Goal: Transaction & Acquisition: Purchase product/service

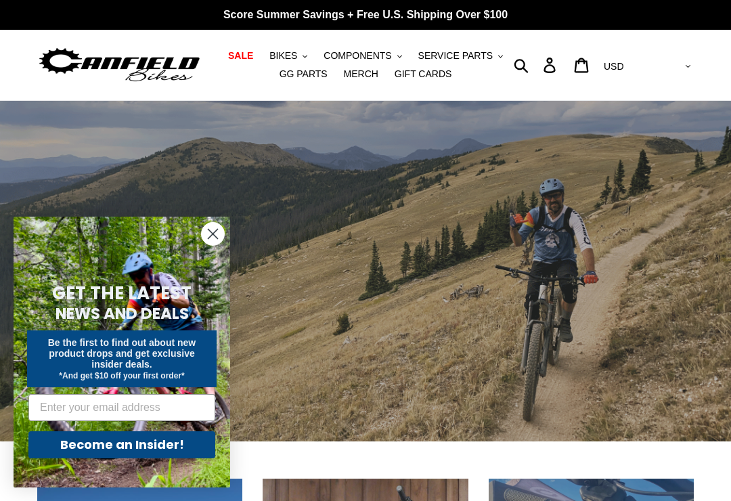
click at [294, 53] on span "BIKES" at bounding box center [283, 56] width 28 height 12
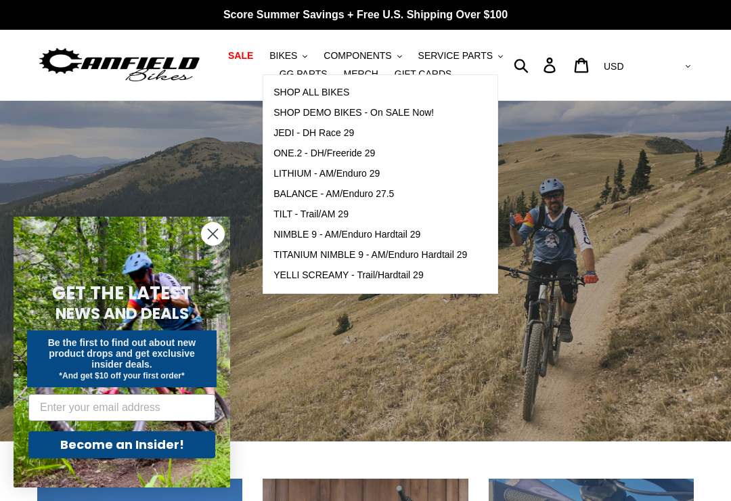
click at [338, 110] on span "SHOP DEMO BIKES - On SALE Now!" at bounding box center [353, 113] width 160 height 12
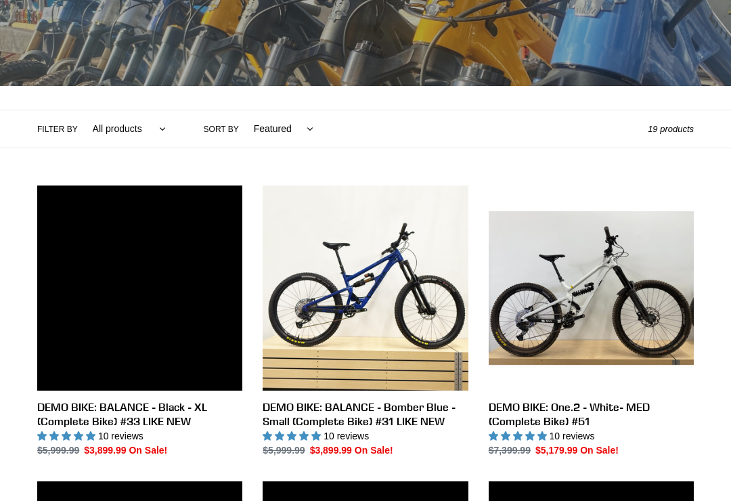
scroll to position [218, 0]
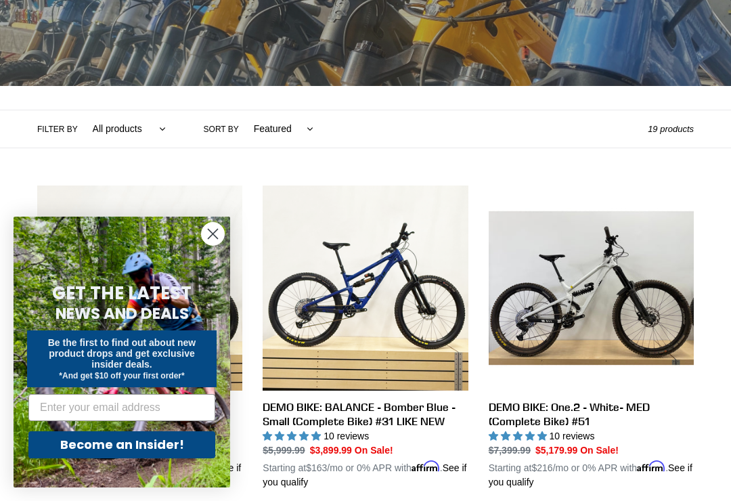
click at [229, 247] on form "GET THE LATEST NEWS AND DEALS Be the first to find out about new product drops …" at bounding box center [122, 352] width 217 height 271
click at [211, 245] on circle "Close dialog" at bounding box center [213, 234] width 22 height 22
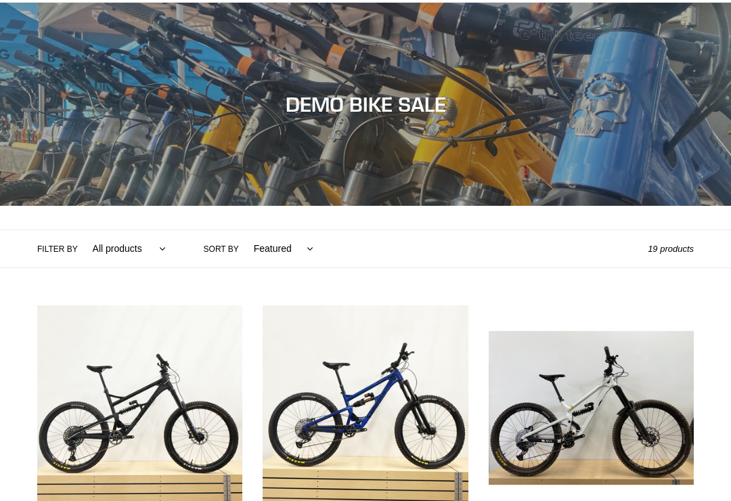
scroll to position [0, 0]
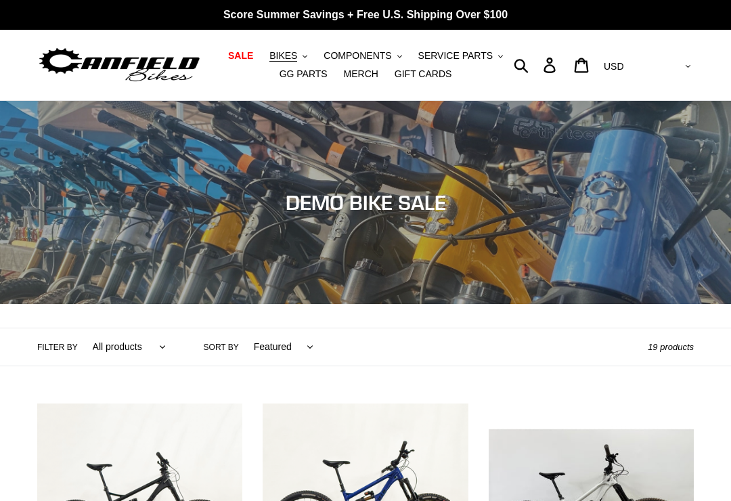
click at [284, 53] on span "BIKES" at bounding box center [283, 56] width 28 height 12
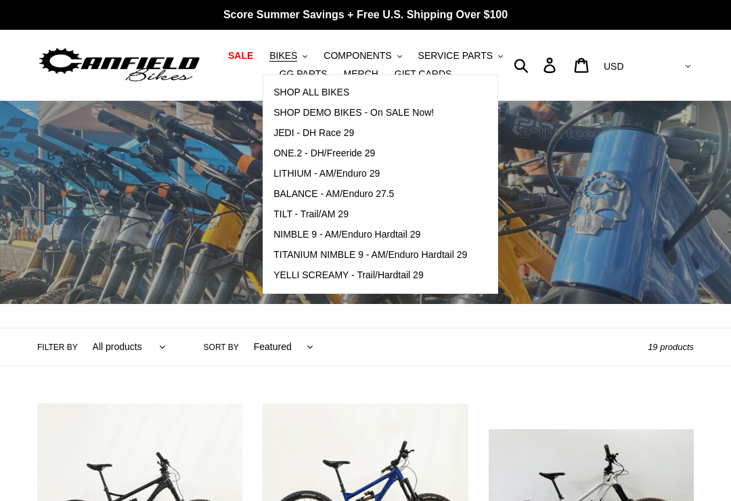
click at [308, 129] on span "JEDI - DH Race 29" at bounding box center [313, 133] width 81 height 12
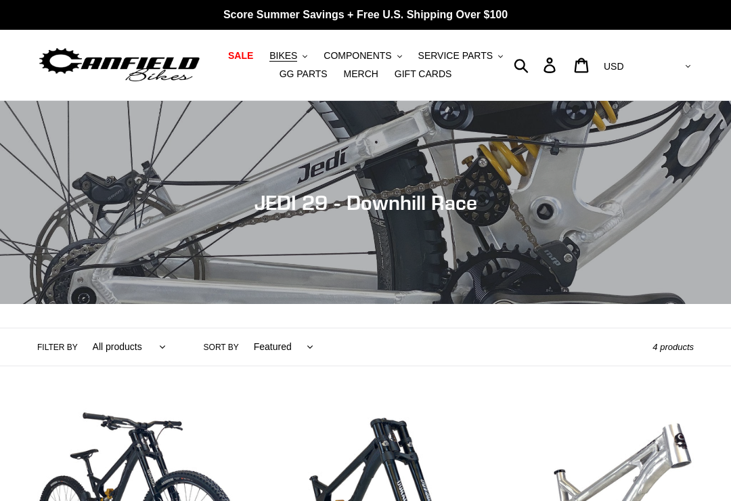
click at [293, 51] on span "BIKES" at bounding box center [283, 56] width 28 height 12
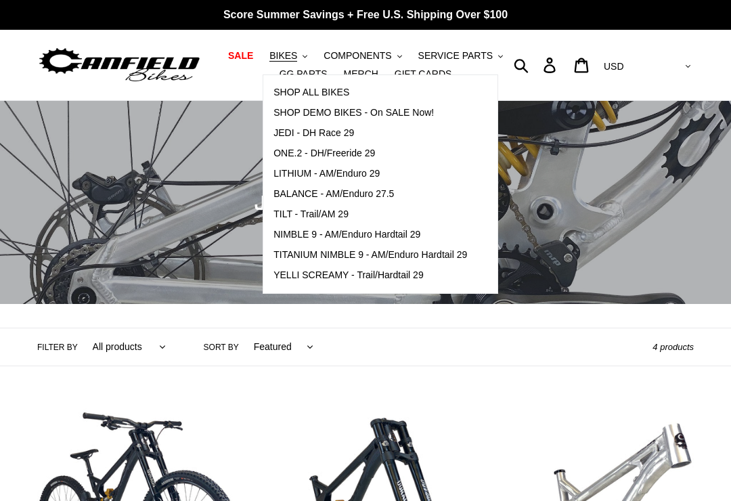
click at [311, 249] on span "TITANIUM NIMBLE 9 - AM/Enduro Hardtail 29" at bounding box center [370, 255] width 194 height 12
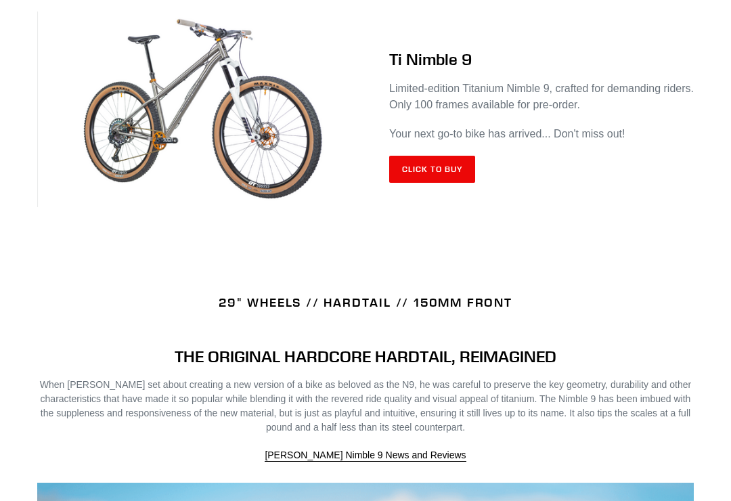
scroll to position [606, 0]
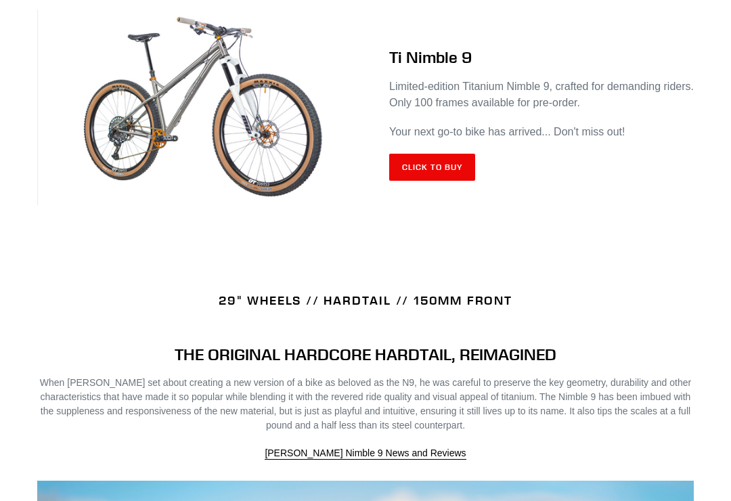
click at [475, 177] on link "Click to Buy" at bounding box center [432, 167] width 86 height 27
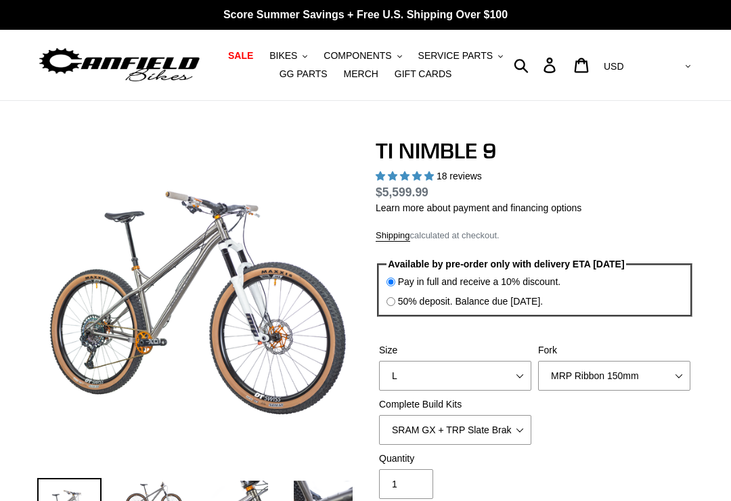
select select "highest-rating"
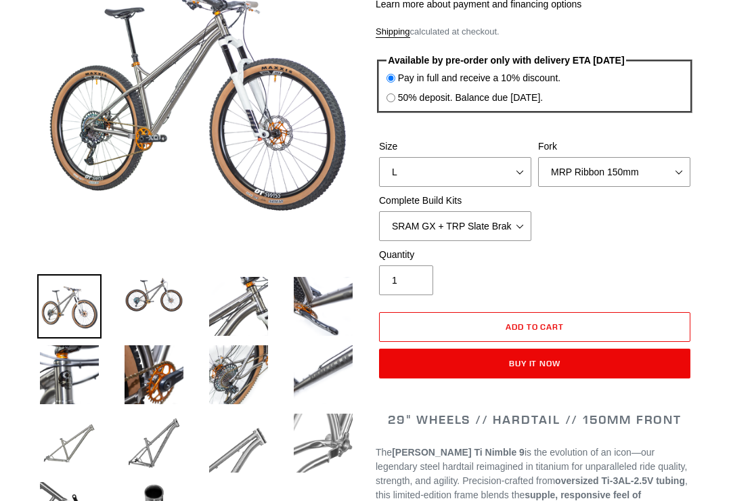
scroll to position [204, 0]
click at [516, 174] on select "S M L XL / XXL (Specify at checkout)" at bounding box center [455, 172] width 152 height 30
select select "M"
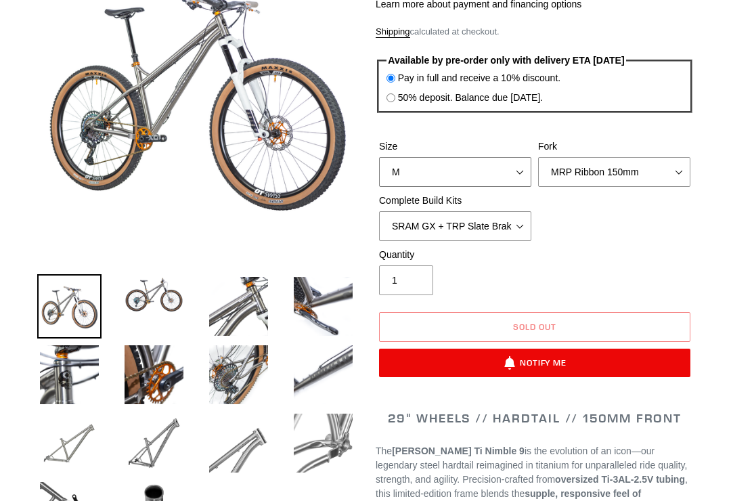
click at [520, 187] on select "S M L XL / XXL (Specify at checkout)" at bounding box center [455, 172] width 152 height 30
click at [679, 187] on select "MRP Ribbon 150mm RockShox Lyrik 150mm Fox Factory 36 150mm Cane Creek Helm 150m…" at bounding box center [614, 172] width 152 height 30
select select "Fork - None"
click at [519, 239] on select "SRAM GX + TRP Slate Brakes + Rotors + e13 LG-1 Wheels SHIMANO XT + SHIMANO brak…" at bounding box center [455, 226] width 152 height 30
click at [522, 235] on select "SRAM GX + TRP Slate Brakes + Rotors + e13 LG-1 Wheels SHIMANO XT + SHIMANO brak…" at bounding box center [455, 226] width 152 height 30
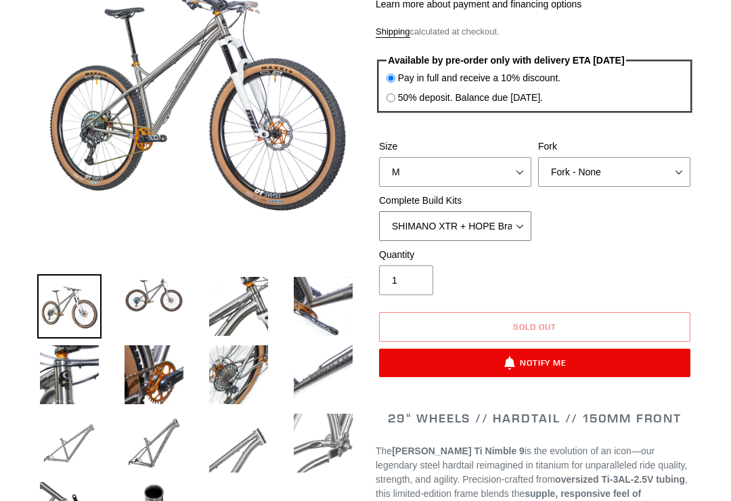
select select "Complete Build Kit - None (Contact us for Custom Builds)"
click at [627, 290] on div "Quantity 1" at bounding box center [535, 275] width 318 height 54
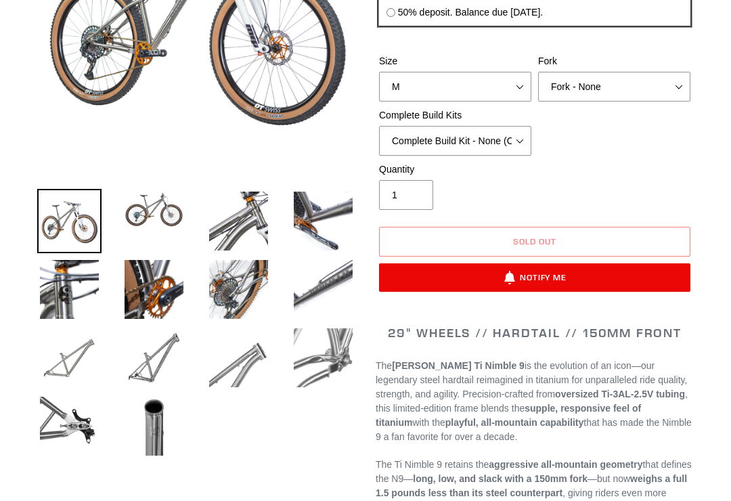
scroll to position [340, 0]
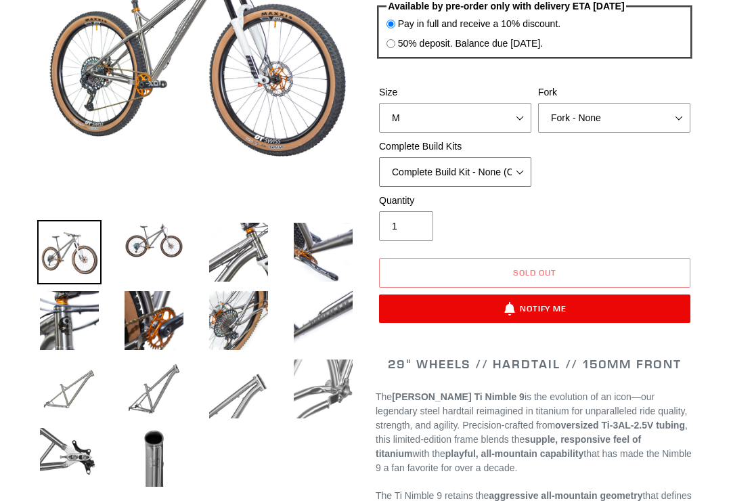
click at [524, 187] on select "SRAM GX + TRP Slate Brakes + Rotors + e13 LG-1 Wheels SHIMANO XT + SHIMANO brak…" at bounding box center [455, 173] width 152 height 30
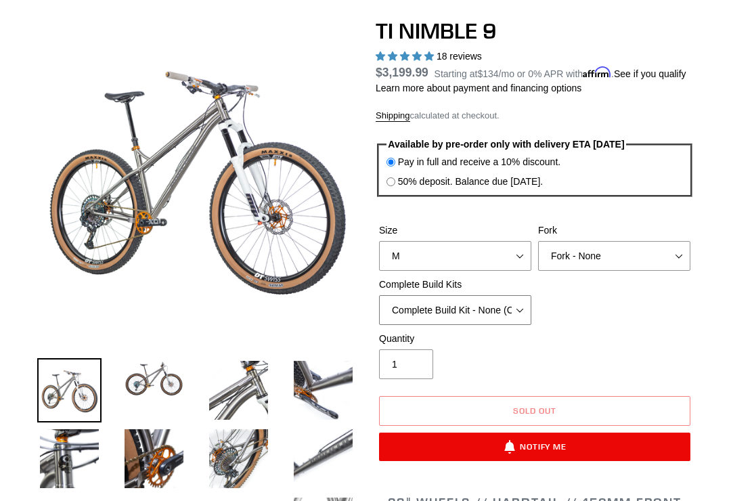
scroll to position [115, 0]
